Goal: Transaction & Acquisition: Purchase product/service

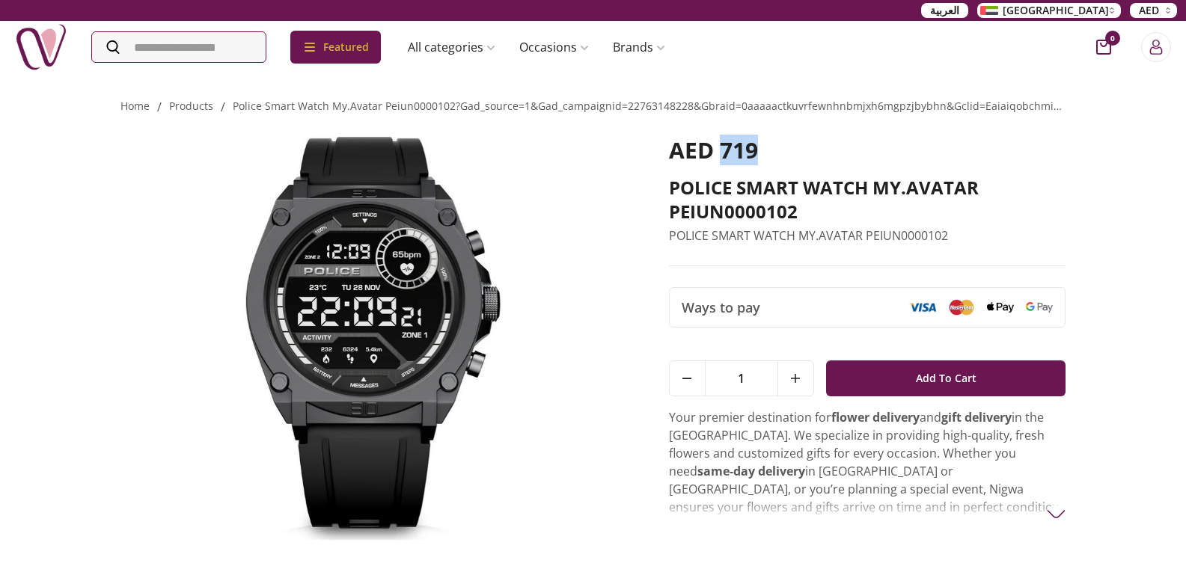
drag, startPoint x: 723, startPoint y: 144, endPoint x: 761, endPoint y: 144, distance: 37.4
click at [761, 144] on div "AED 719" at bounding box center [867, 156] width 397 height 39
click at [883, 168] on div "AED 719" at bounding box center [867, 156] width 397 height 39
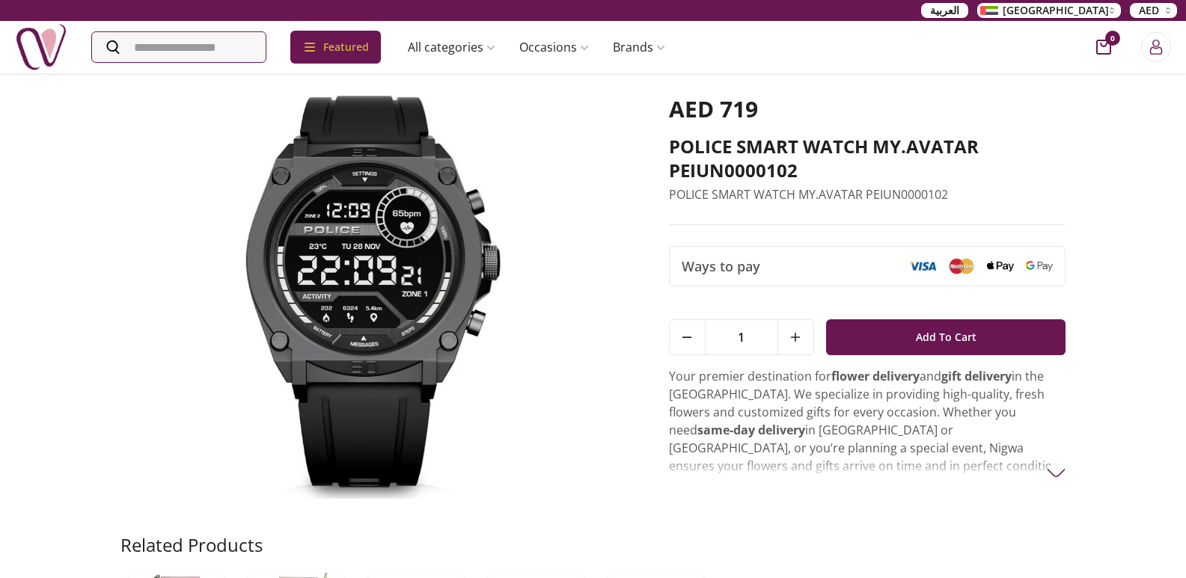
scroll to position [75, 0]
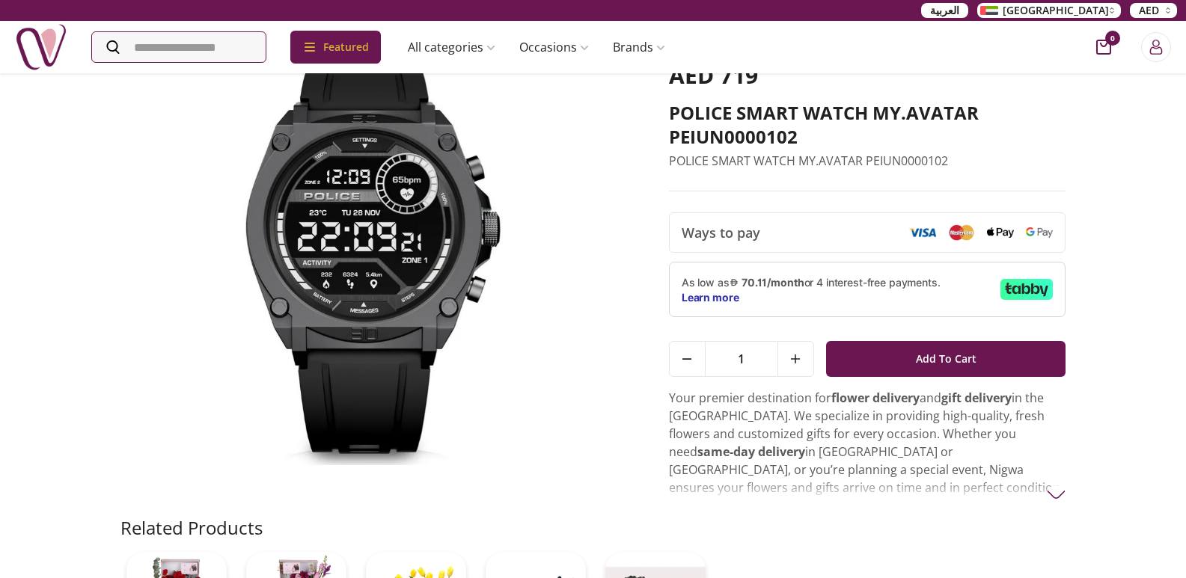
click at [1047, 479] on p "Your premier destination for flower delivery and gift delivery in the [GEOGRAPH…" at bounding box center [867, 487] width 397 height 197
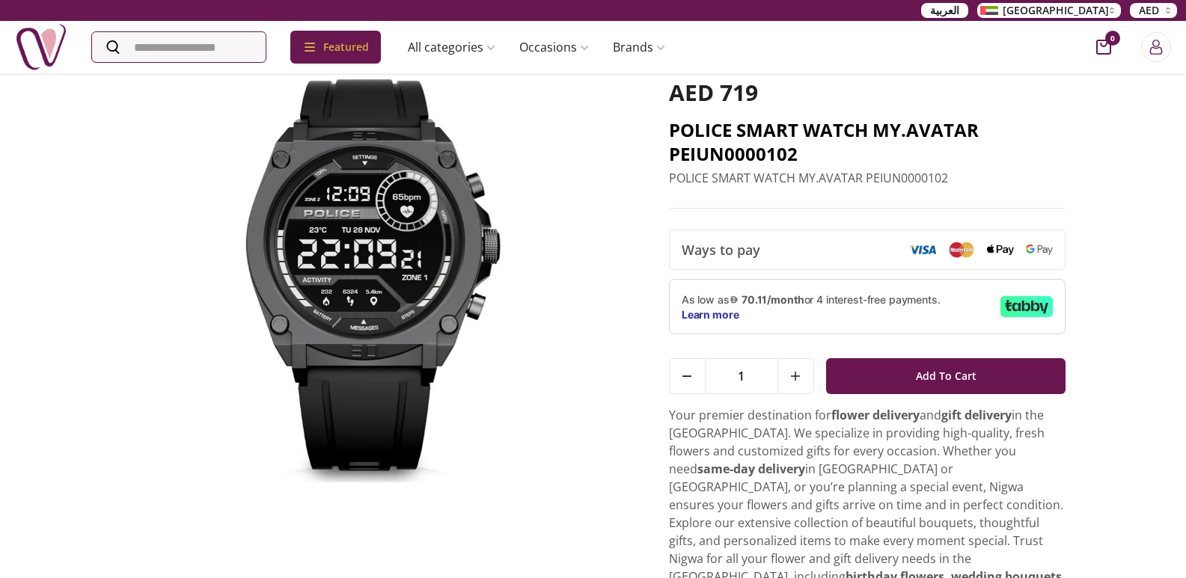
scroll to position [0, 0]
